Goal: Transaction & Acquisition: Purchase product/service

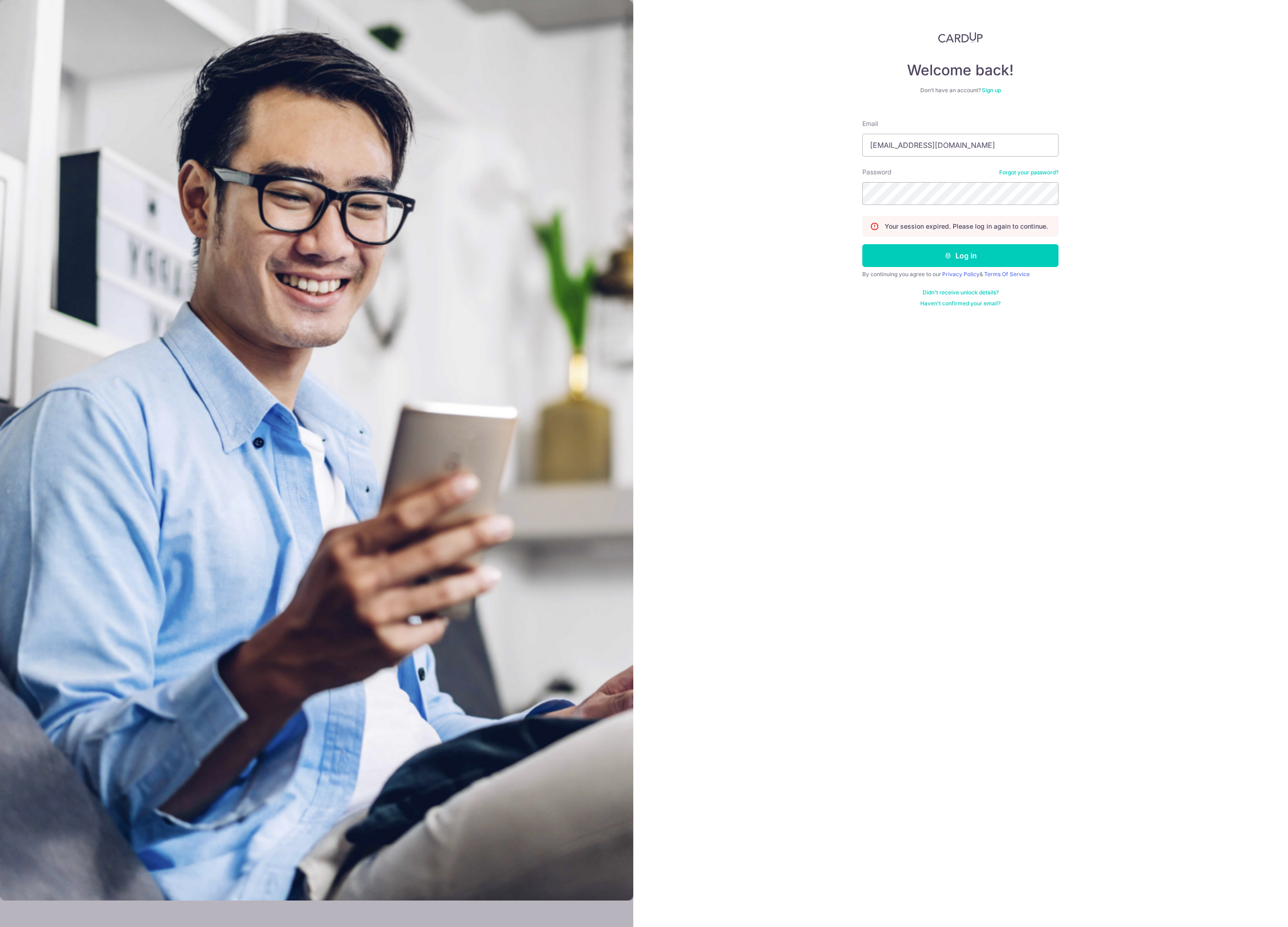
type input "[EMAIL_ADDRESS][DOMAIN_NAME]"
click at [684, 189] on div "Welcome back! Don’t have an account? Sign up Email fujishiroarito@gmail.com Pas…" at bounding box center [961, 463] width 655 height 927
click at [834, 144] on div "Welcome back! Don’t have an account? Sign up Email fujishiroarito@gmail.com Pas…" at bounding box center [961, 463] width 655 height 927
click at [916, 253] on button "Log in" at bounding box center [960, 256] width 196 height 23
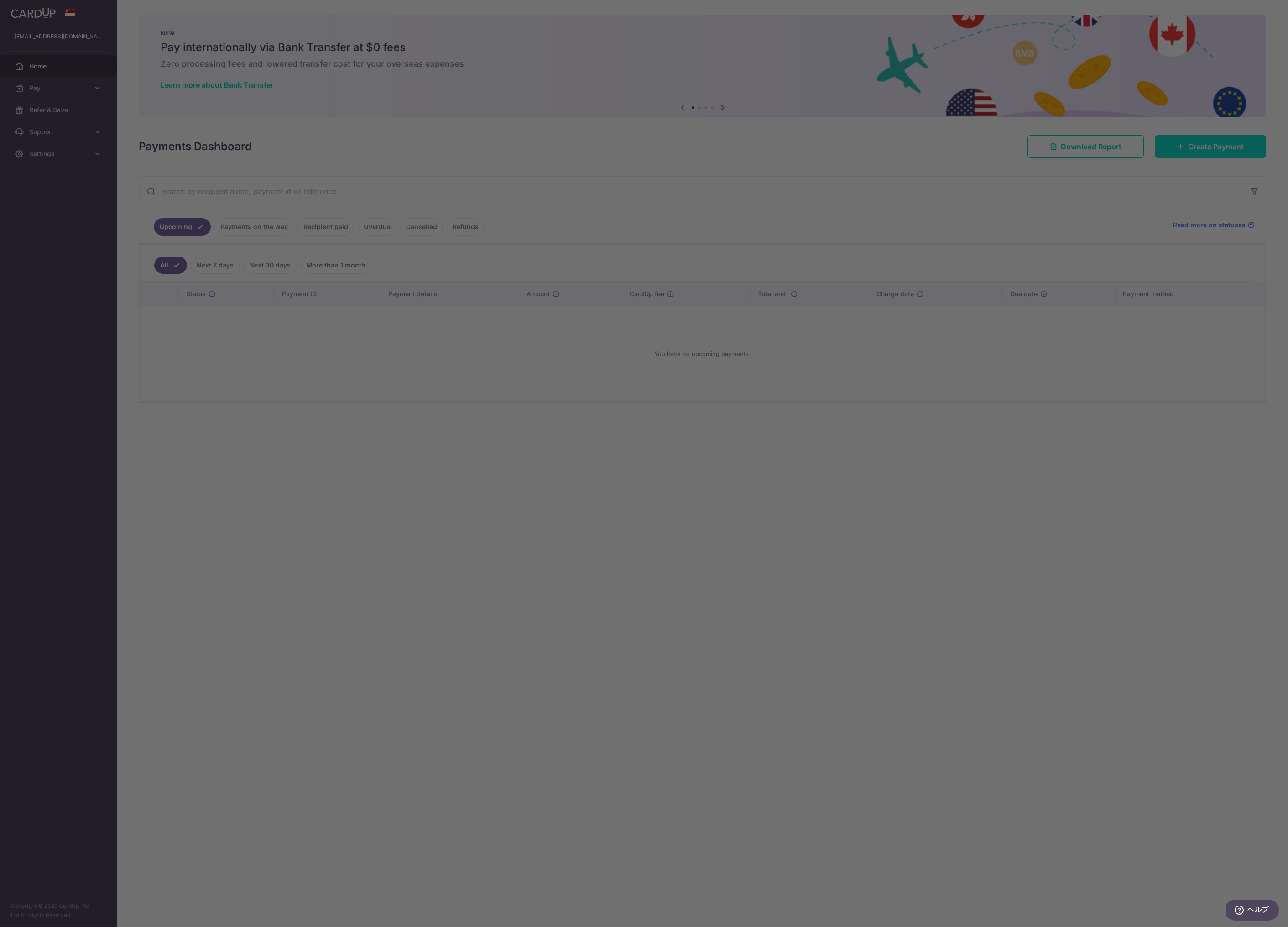
click at [1190, 144] on body "fujishiroarito@gmail.com Home Pay Payments Recipients Cards Refer & Save Suppor…" at bounding box center [644, 463] width 1288 height 927
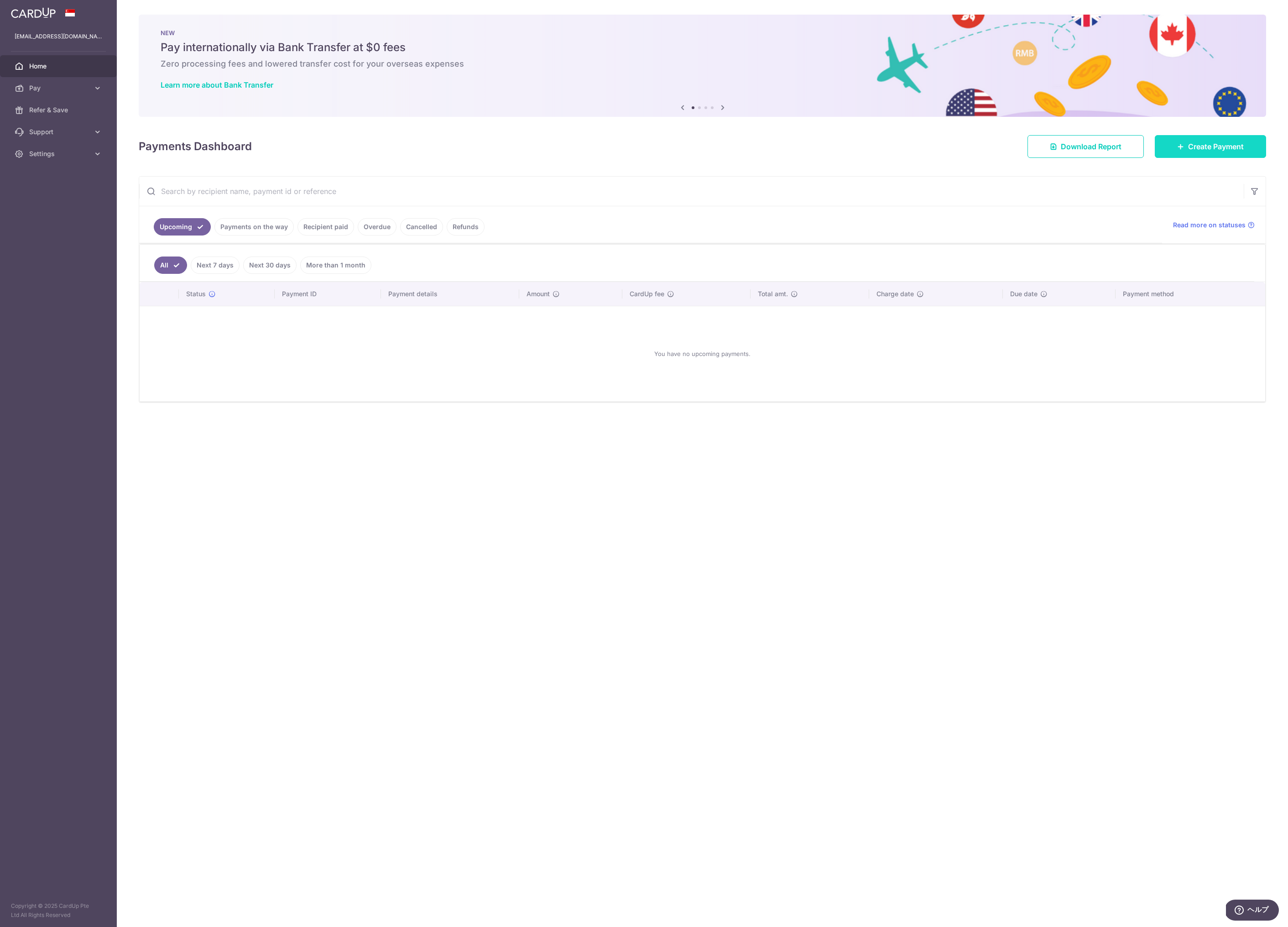
click at [1167, 148] on link "Create Payment" at bounding box center [1210, 147] width 112 height 23
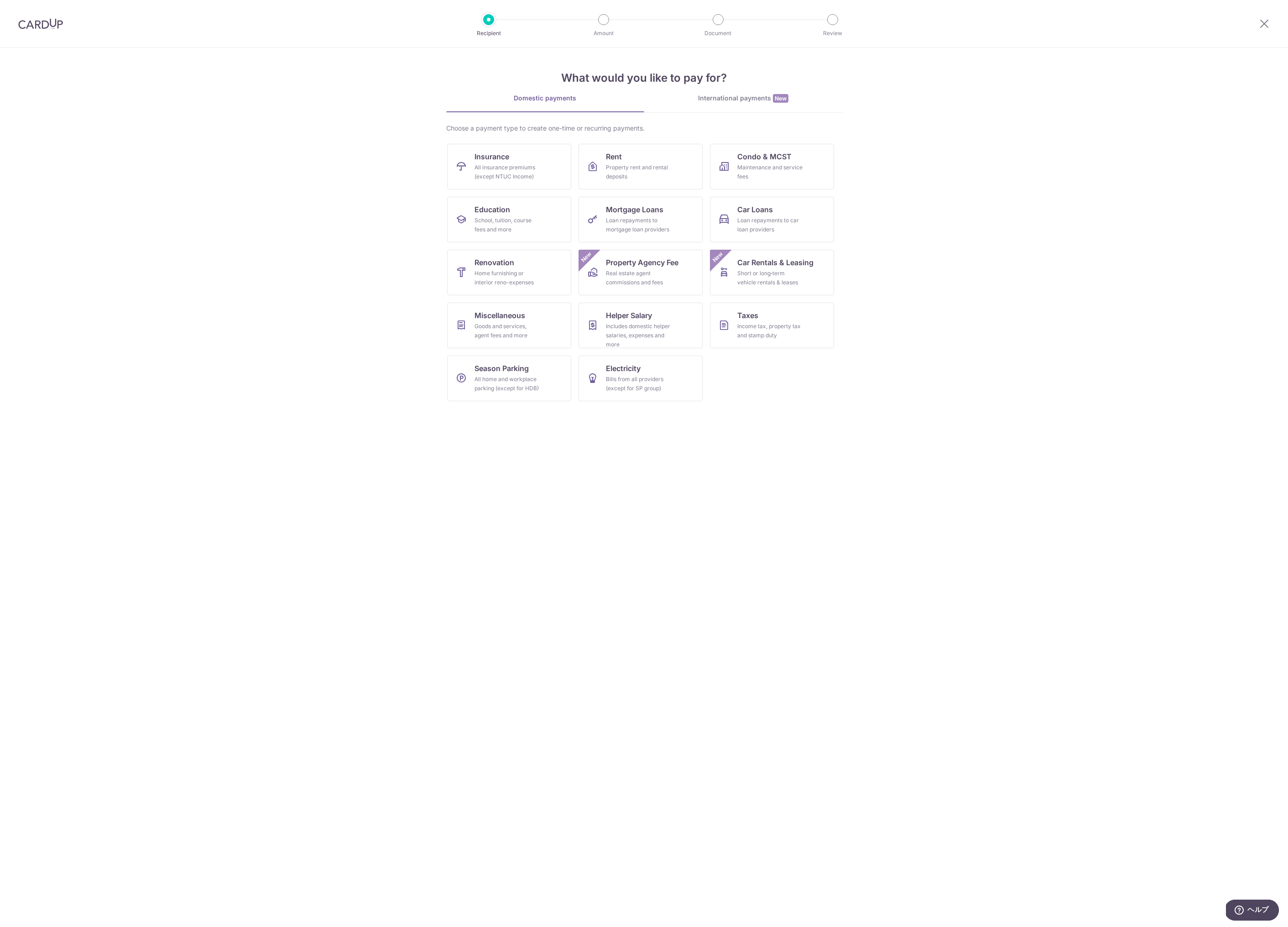
click at [752, 97] on div "International payments New" at bounding box center [743, 98] width 198 height 10
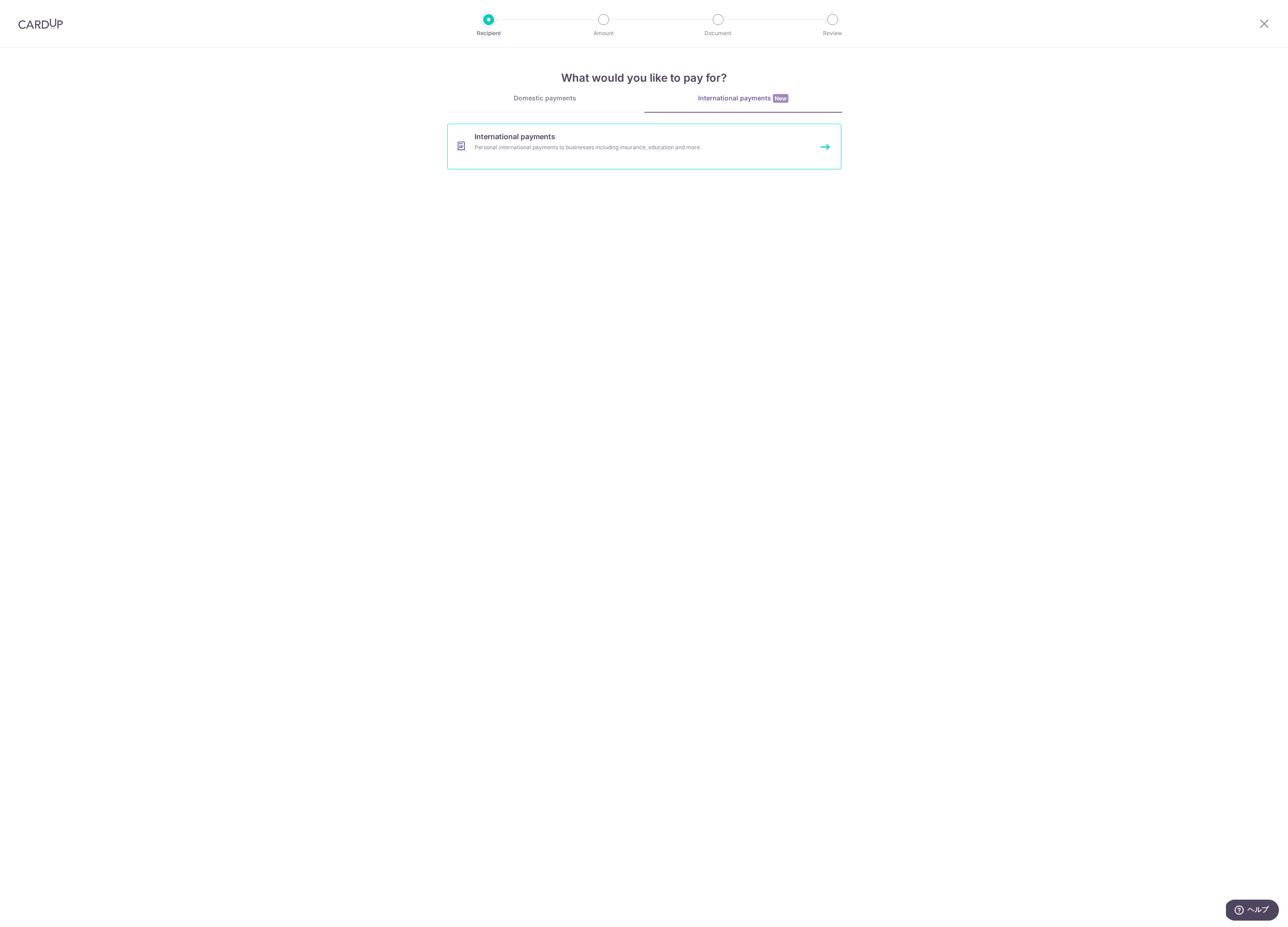
click at [622, 144] on div "Personal international payments to businesses including insurance, education an…" at bounding box center [632, 148] width 316 height 9
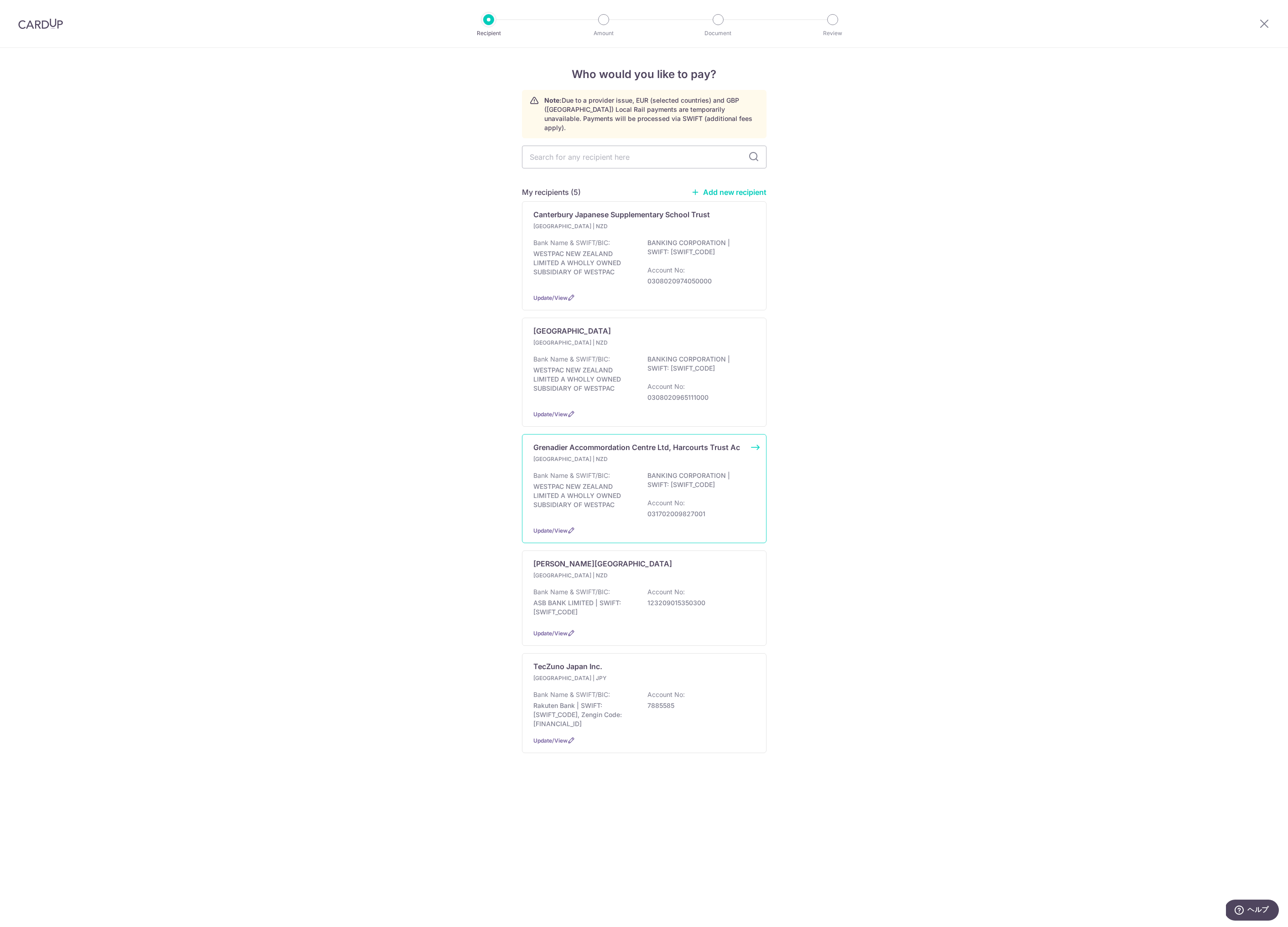
click at [628, 471] on div "Bank Name & SWIFT/BIC: WESTPAC NEW ZEALAND LIMITED A WHOLLY OWNED SUBSIDIARY OF…" at bounding box center [644, 495] width 222 height 48
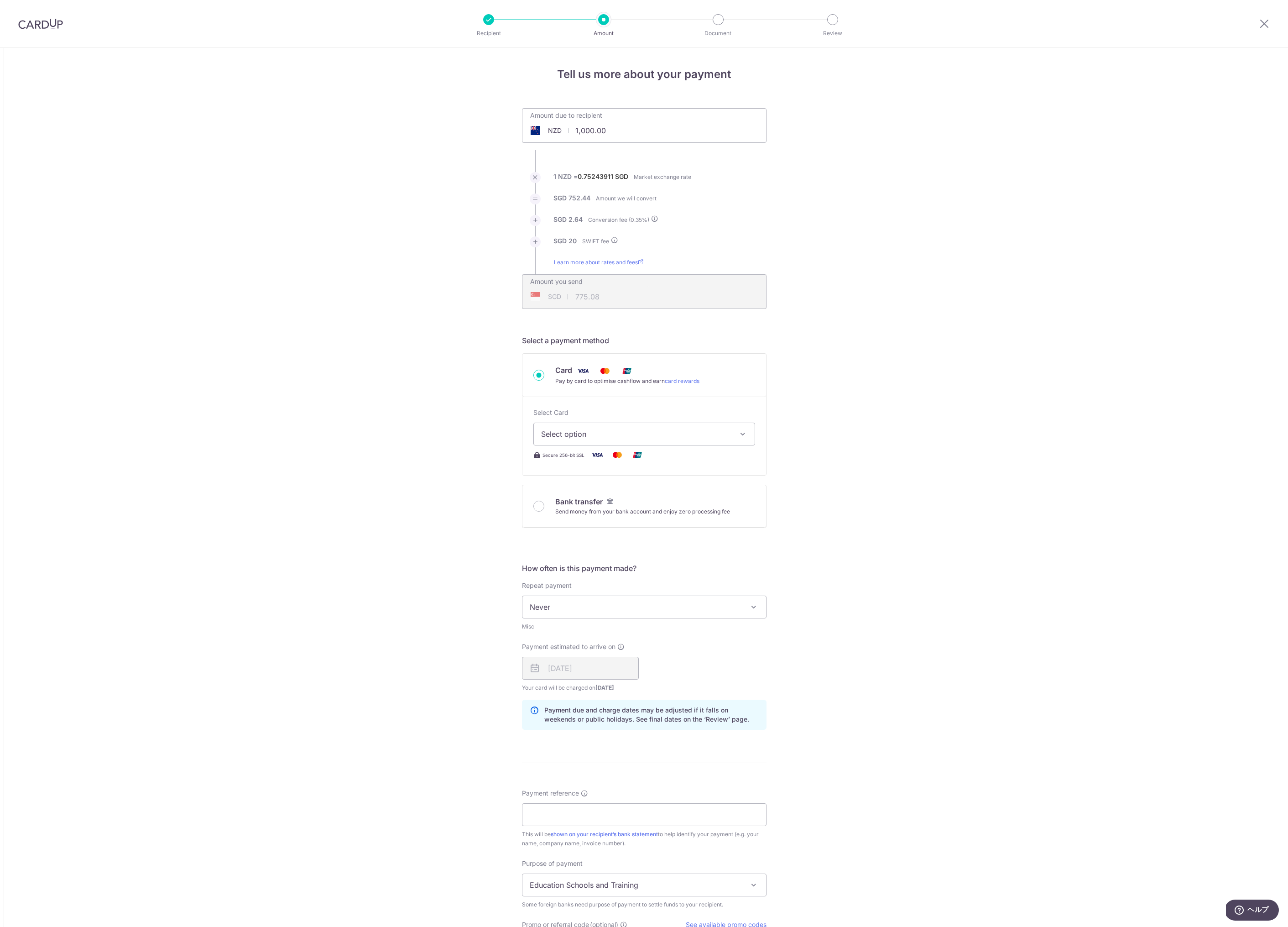
click at [624, 139] on input "1,000.00" at bounding box center [593, 131] width 141 height 21
drag, startPoint x: 620, startPoint y: 130, endPoint x: 564, endPoint y: 132, distance: 56.0
click at [564, 132] on div "NZD 1,000.00 1000" at bounding box center [593, 131] width 141 height 21
drag, startPoint x: 620, startPoint y: 132, endPoint x: 574, endPoint y: 130, distance: 46.0
click at [574, 130] on input "1,000.00" at bounding box center [593, 131] width 141 height 21
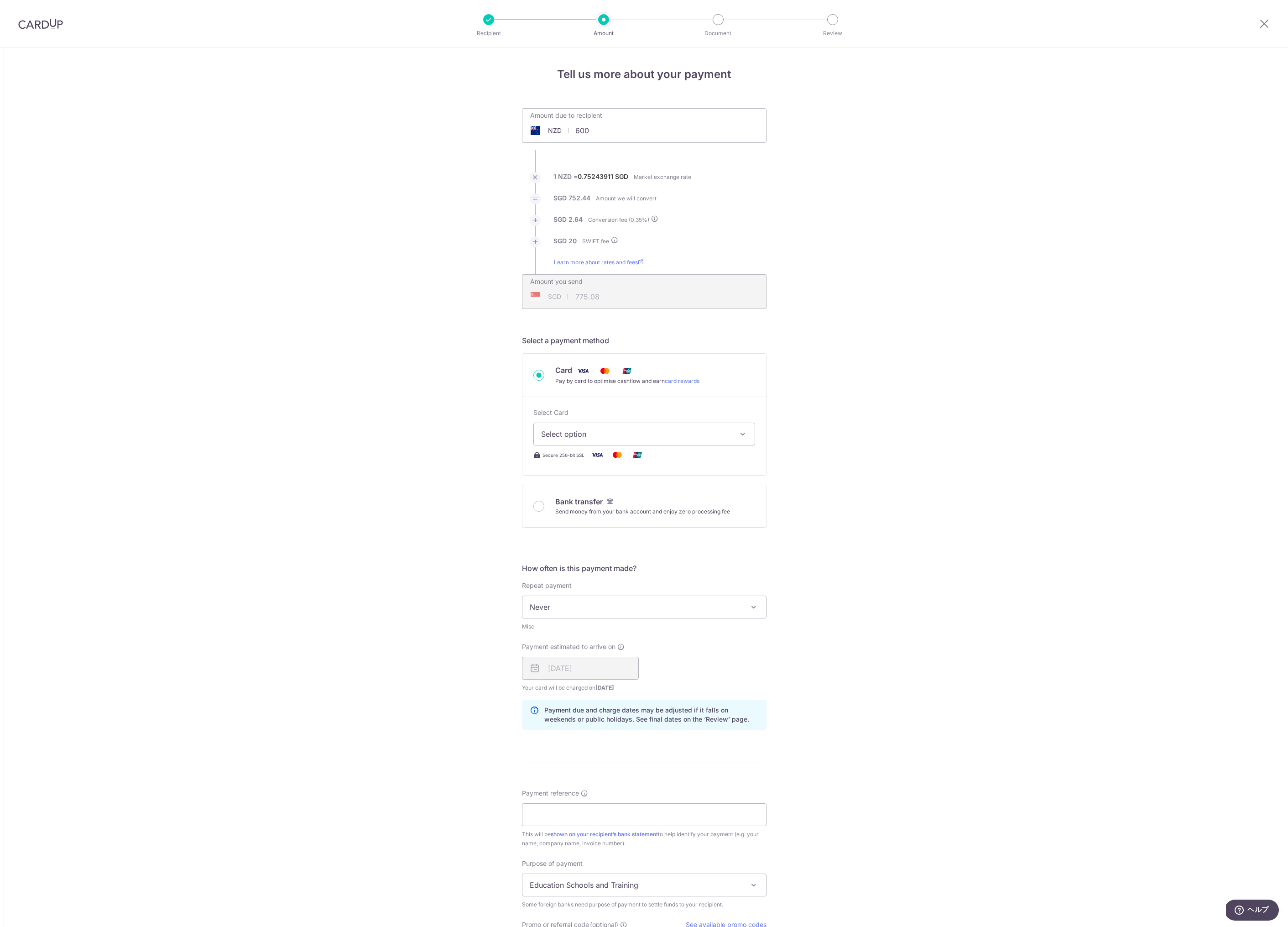
type input "600.00"
type input "473.06"
click at [488, 168] on div "Tell us more about your payment Amount due to recipient NZD 600.00 600 1 NZD = …" at bounding box center [644, 597] width 1288 height 1099
click at [552, 438] on span "Select option" at bounding box center [636, 434] width 190 height 11
click at [564, 518] on span "**** 9264" at bounding box center [580, 521] width 35 height 11
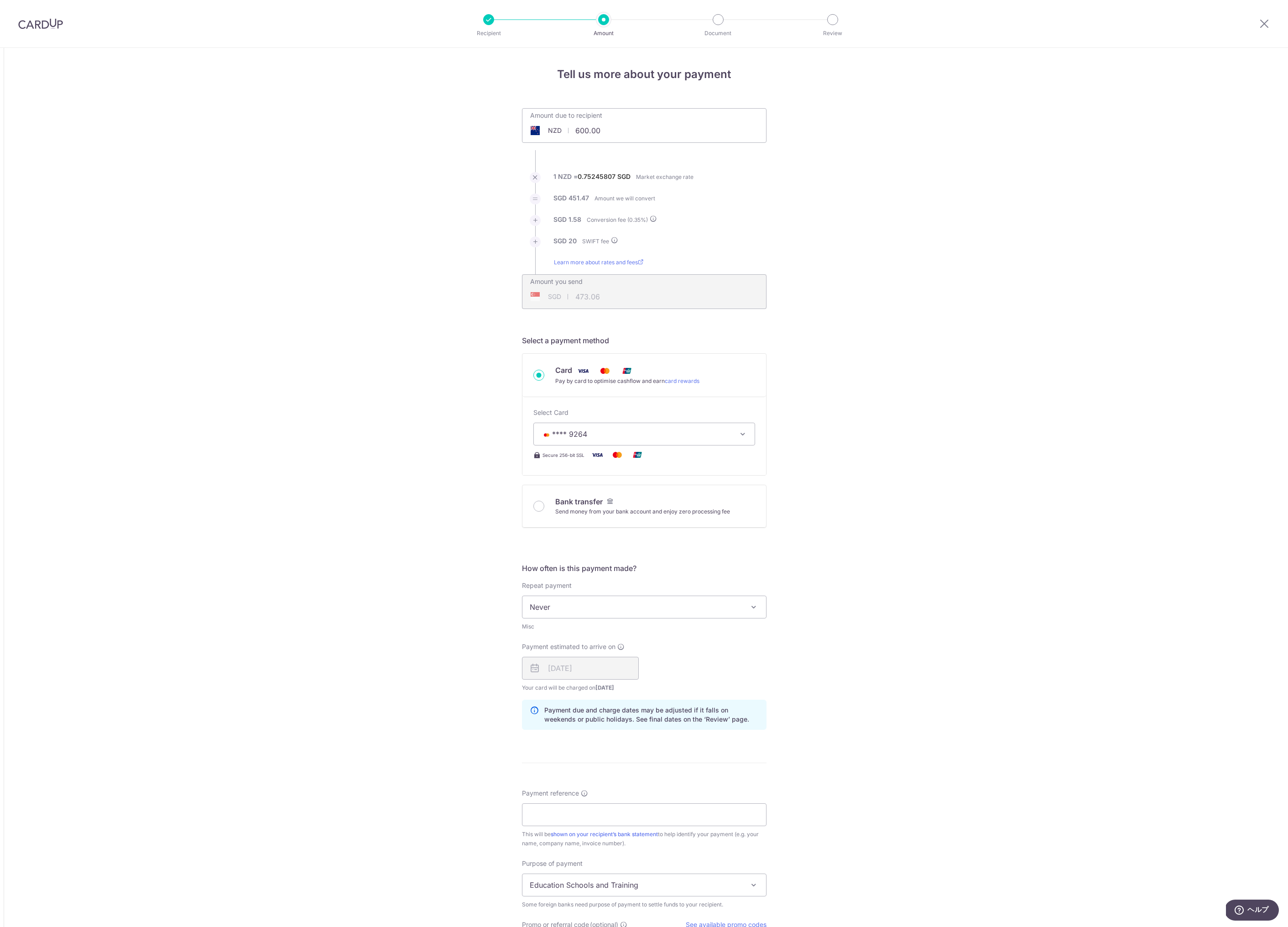
type input "600.00"
type input "473.05"
click at [482, 544] on div "Tell us more about your payment Amount due to recipient NZD 600.00 600 1 NZD = …" at bounding box center [644, 597] width 1288 height 1099
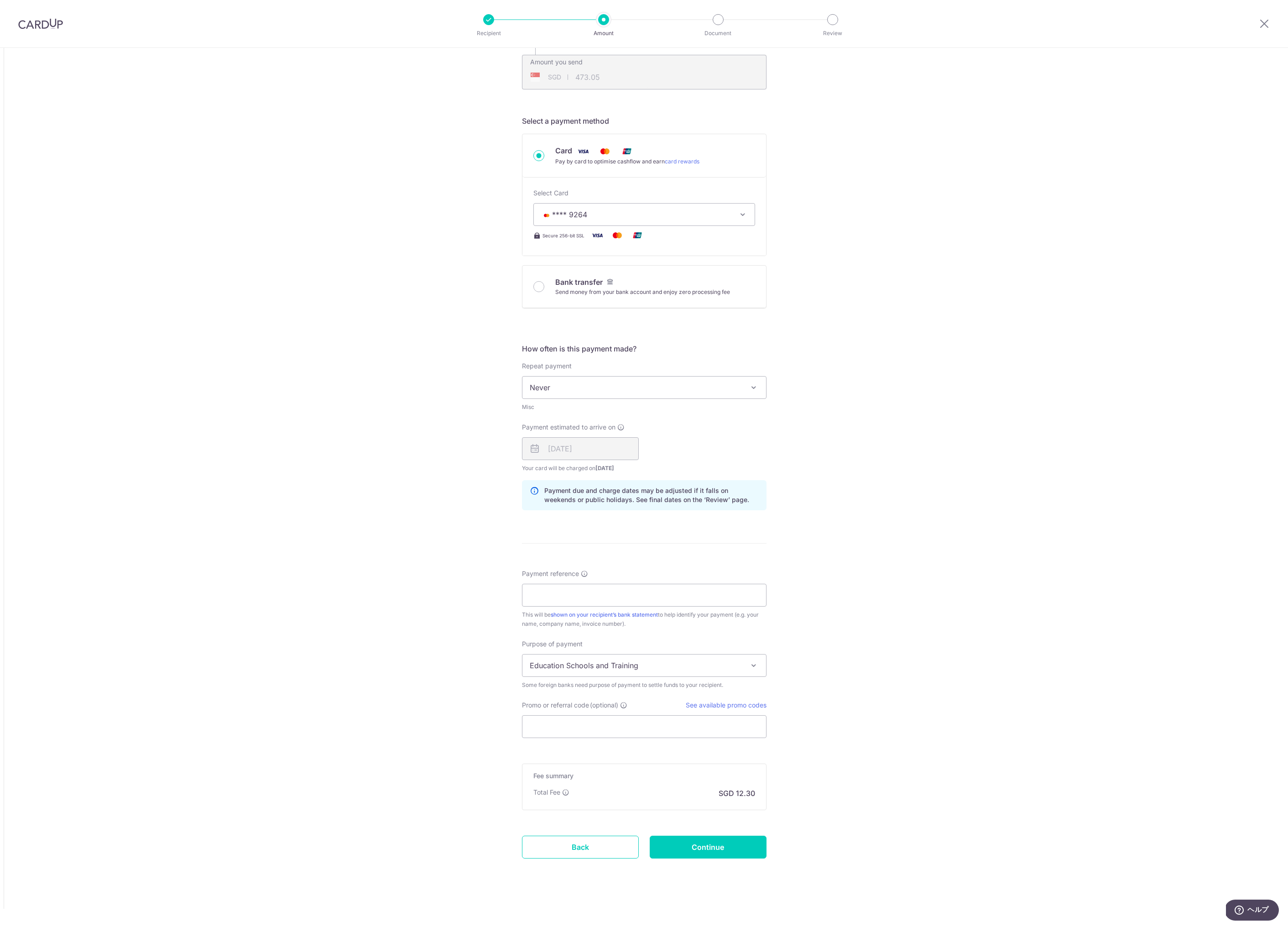
scroll to position [220, 0]
click at [576, 595] on input "Payment reference" at bounding box center [644, 595] width 244 height 23
type input "110110501501 [PERSON_NAME]"
click at [474, 633] on div "Tell us more about your payment Amount due to recipient NZD 600.00 600 1 NZD = …" at bounding box center [644, 378] width 1288 height 1099
click at [532, 665] on span "Education Schools and Training" at bounding box center [644, 666] width 244 height 22
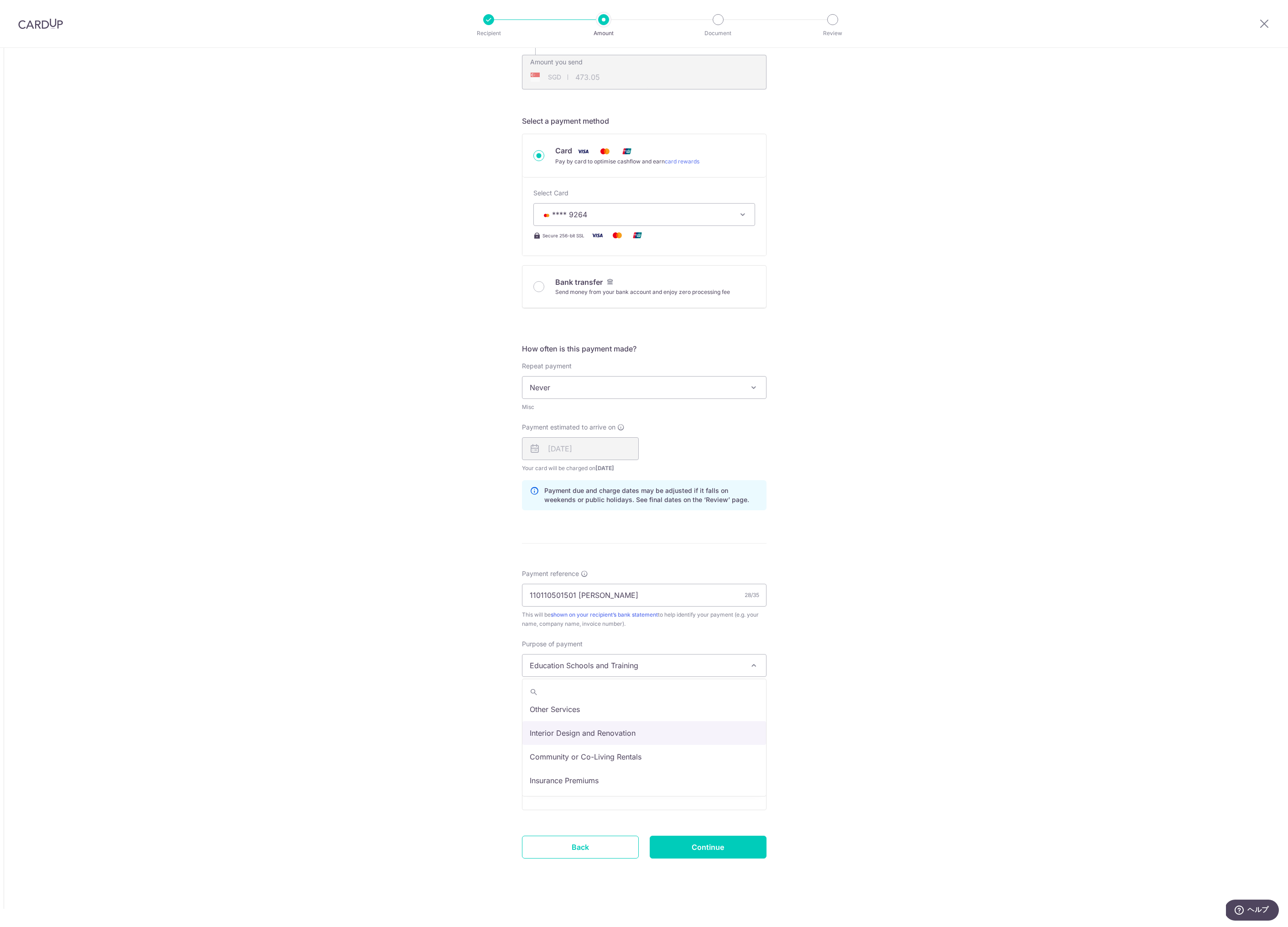
scroll to position [75, 0]
select select "Community or Co-Living Rentals"
click at [484, 752] on div "Tell us more about your payment Amount due to recipient NZD 600.00 600 1 NZD = …" at bounding box center [644, 378] width 1288 height 1099
click at [552, 735] on input "Promo or referral code (optional)" at bounding box center [644, 727] width 244 height 23
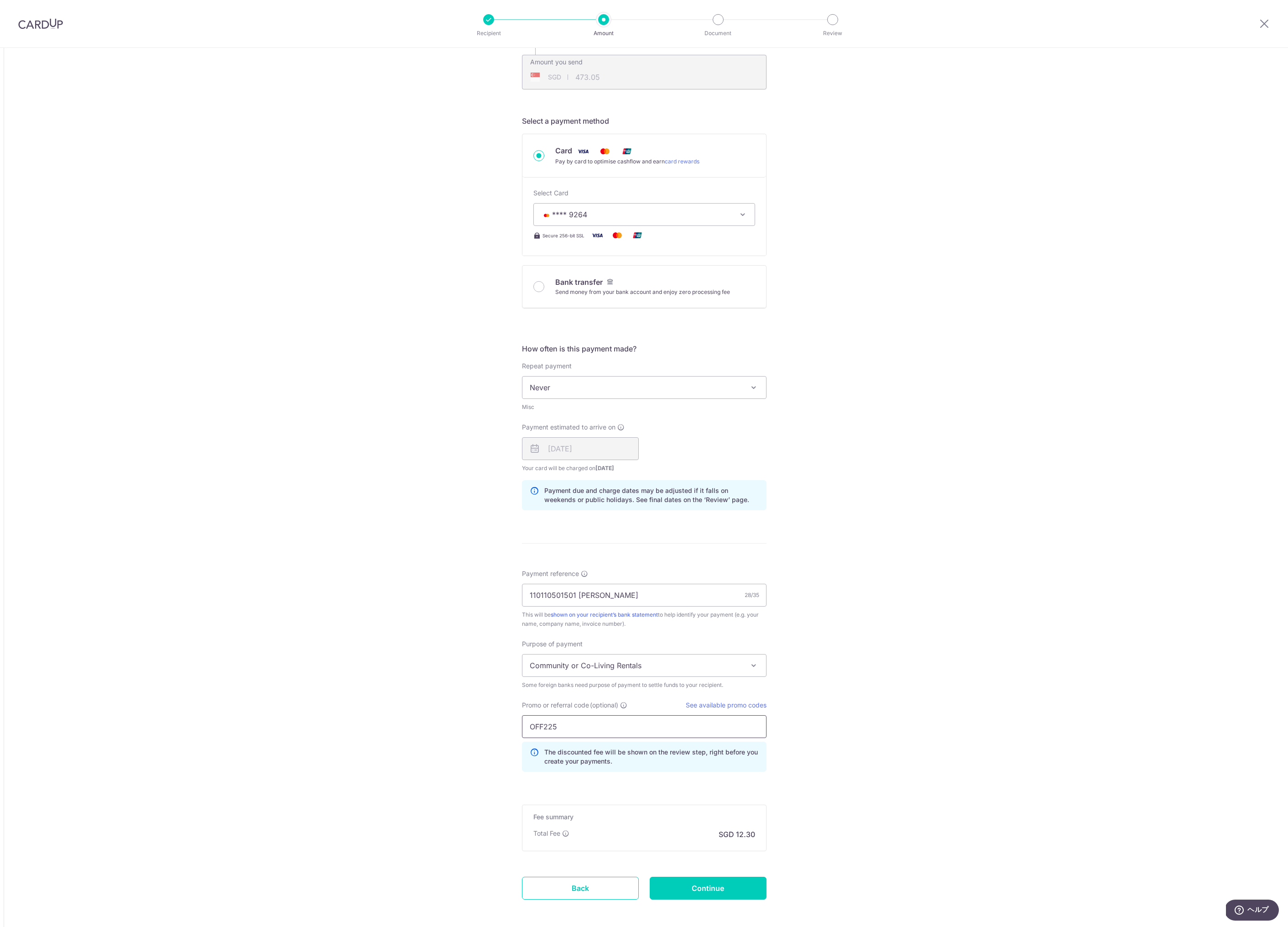
type input "OFF225"
click at [480, 739] on div "Tell us more about your payment Amount due to recipient NZD 600.00 600 1 NZD = …" at bounding box center [644, 398] width 1288 height 1140
click at [662, 884] on input "Continue" at bounding box center [708, 888] width 117 height 23
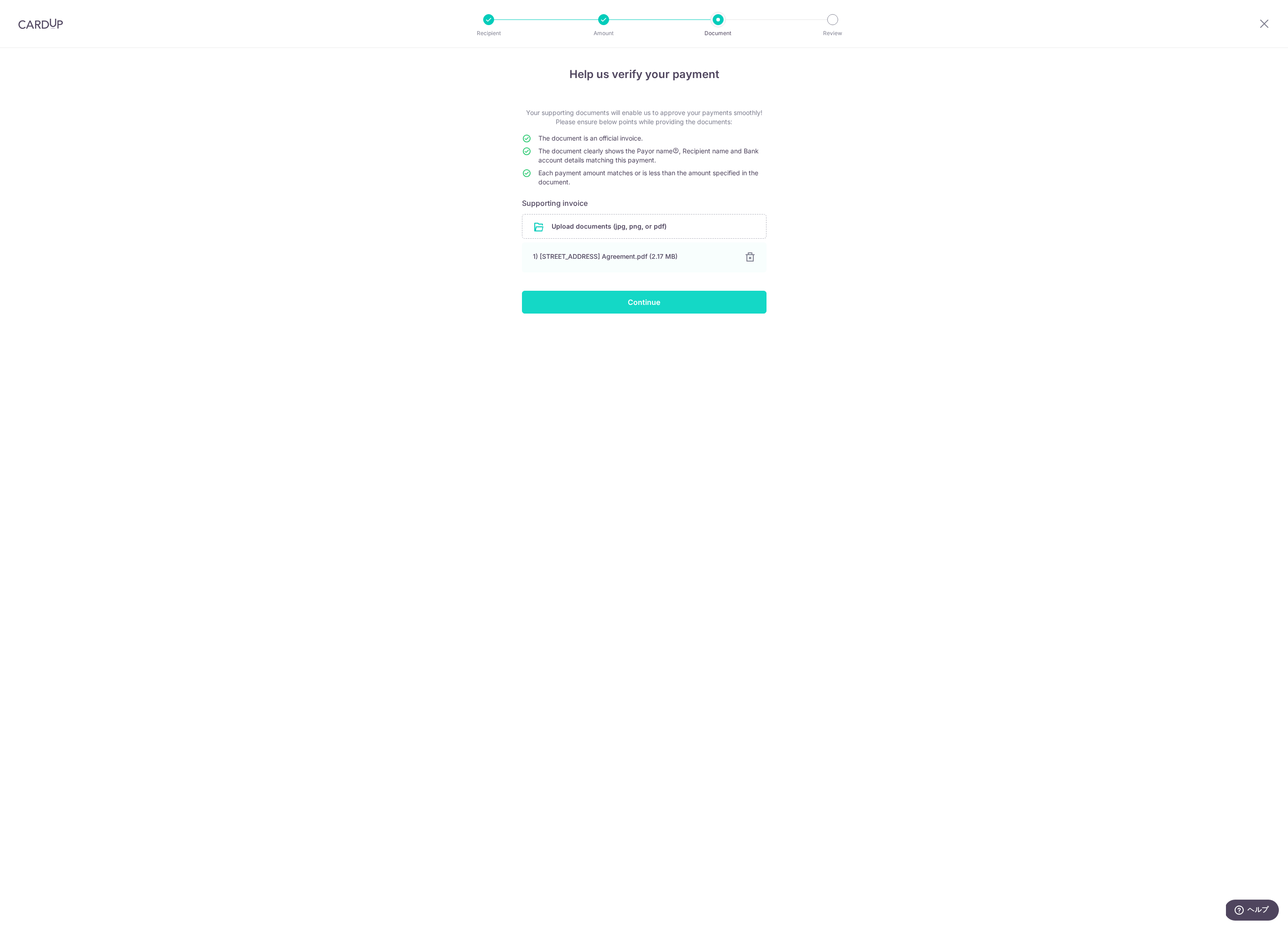
click at [630, 307] on input "Continue" at bounding box center [644, 302] width 244 height 23
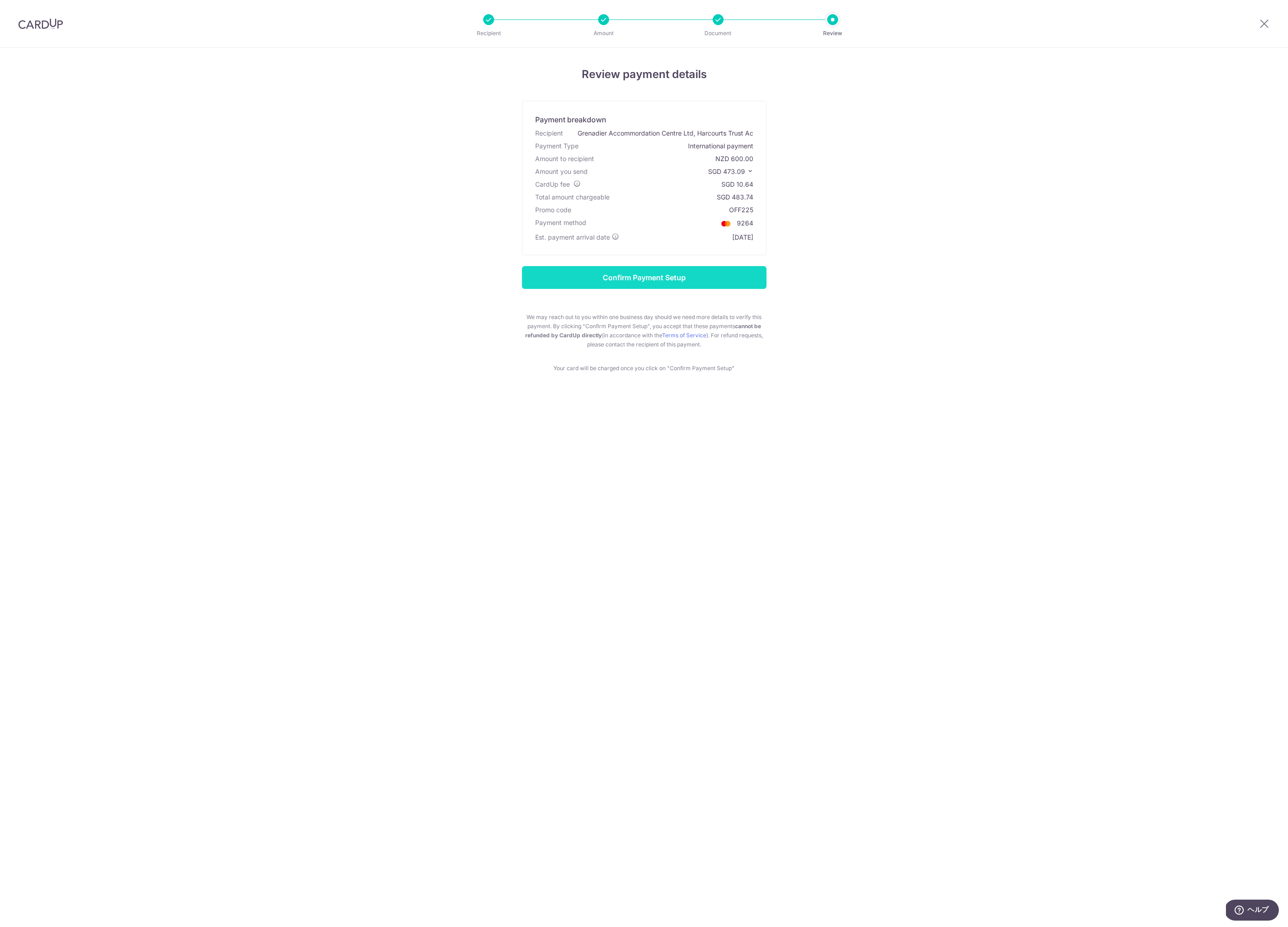
click at [571, 279] on input "Confirm Payment Setup" at bounding box center [644, 278] width 244 height 23
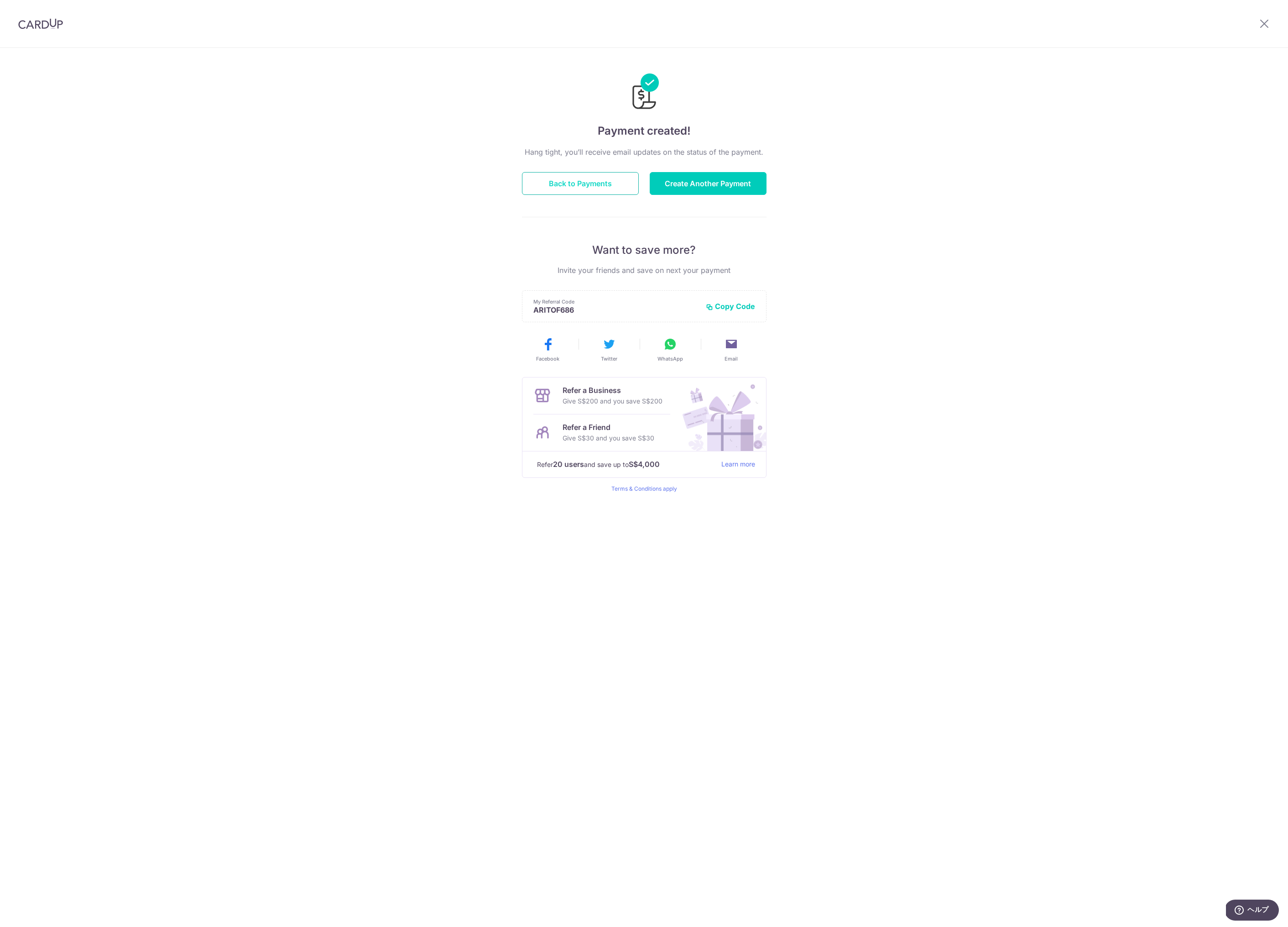
click at [610, 182] on button "Back to Payments" at bounding box center [580, 184] width 117 height 23
